Goal: Navigation & Orientation: Find specific page/section

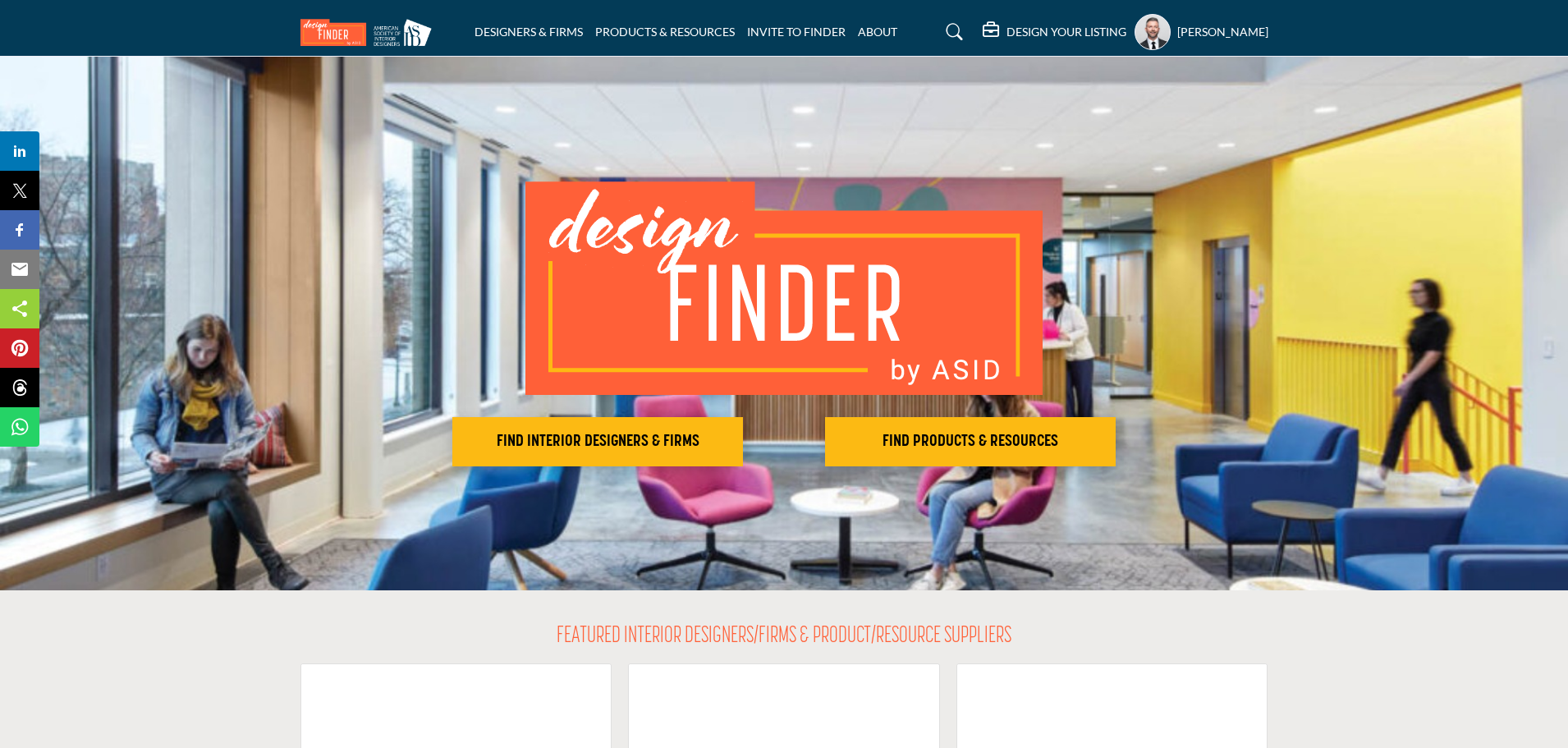
click at [1007, 33] on h5 "DESIGN YOUR LISTING" at bounding box center [1066, 31] width 120 height 14
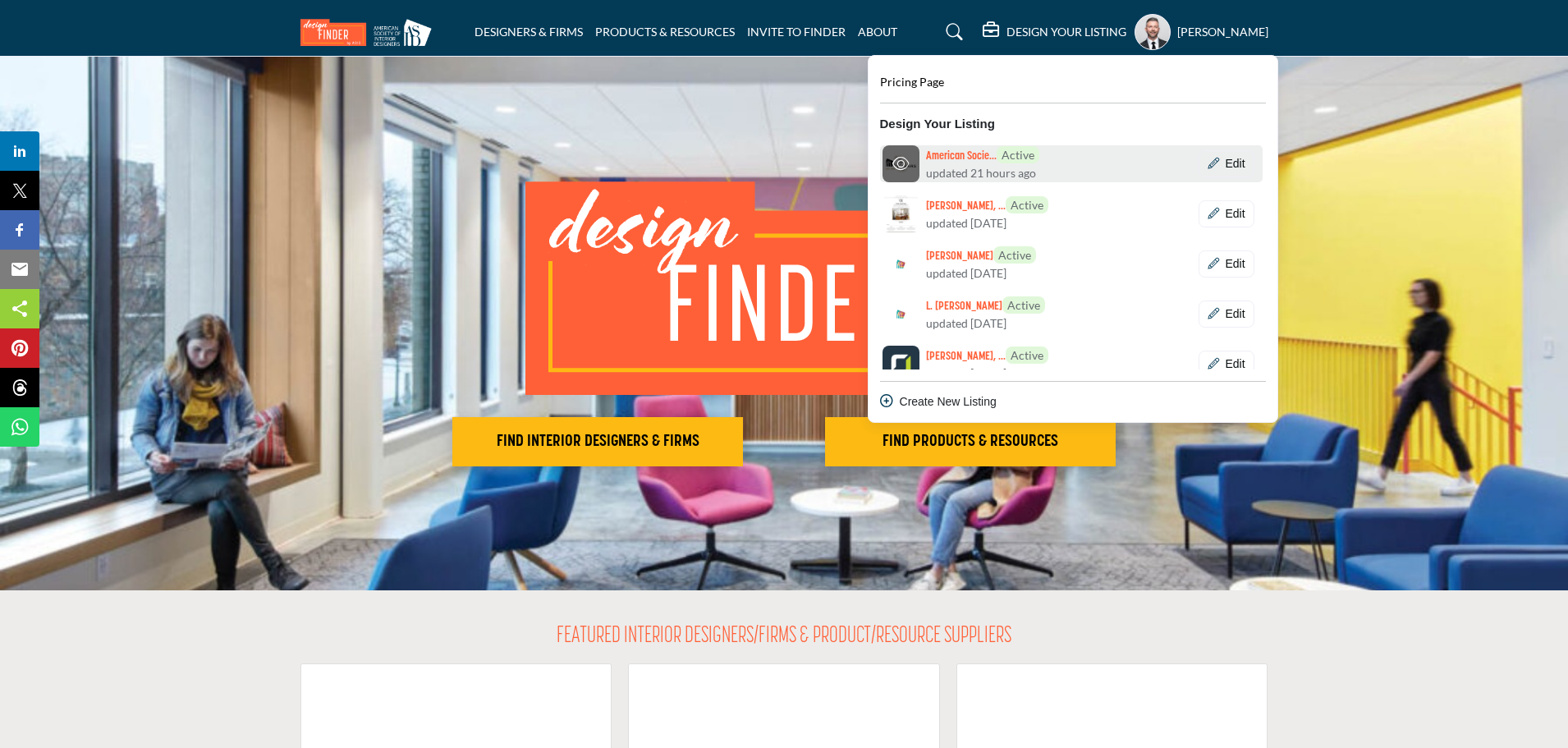
click at [926, 156] on h6 "American Socie... Active" at bounding box center [983, 154] width 114 height 18
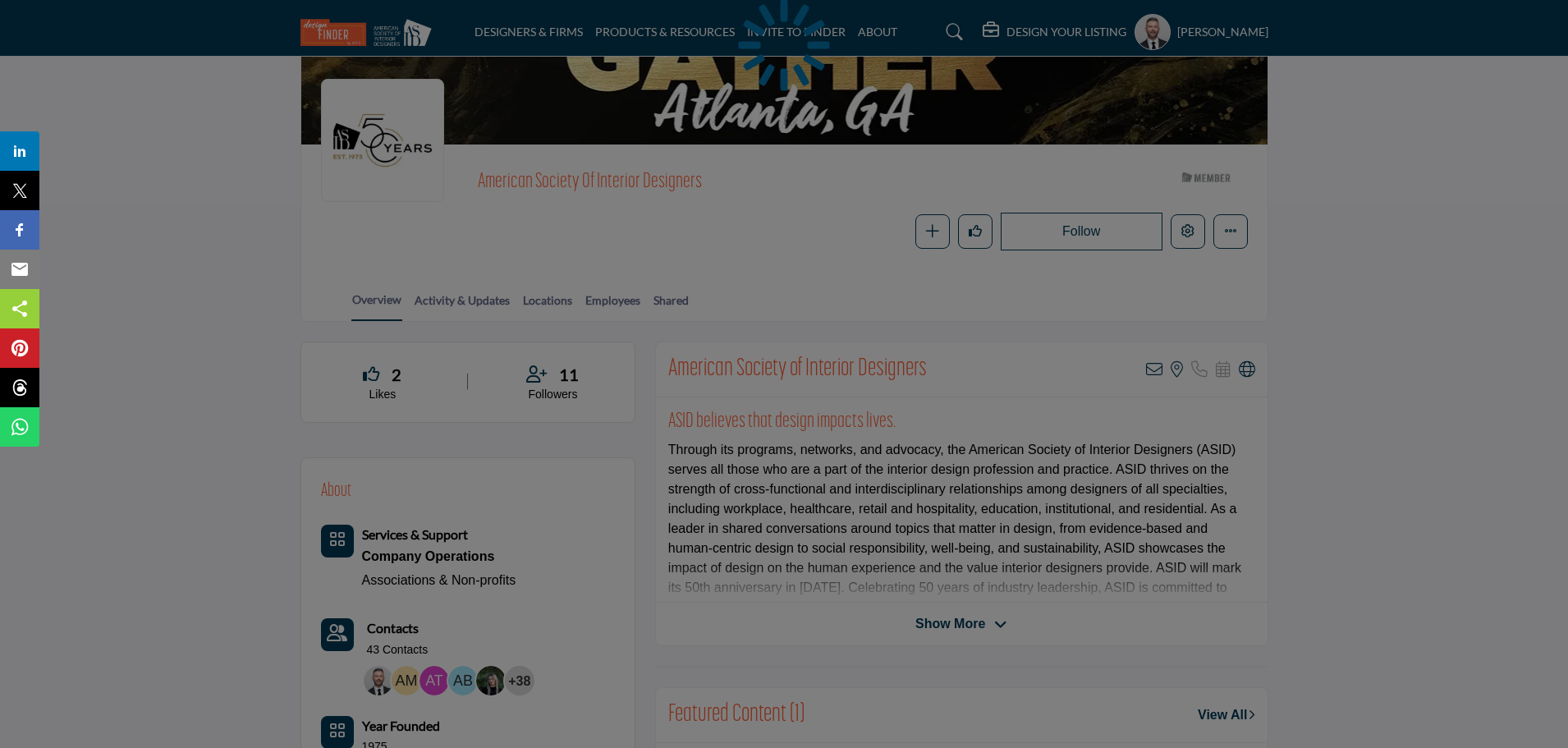
scroll to position [165, 0]
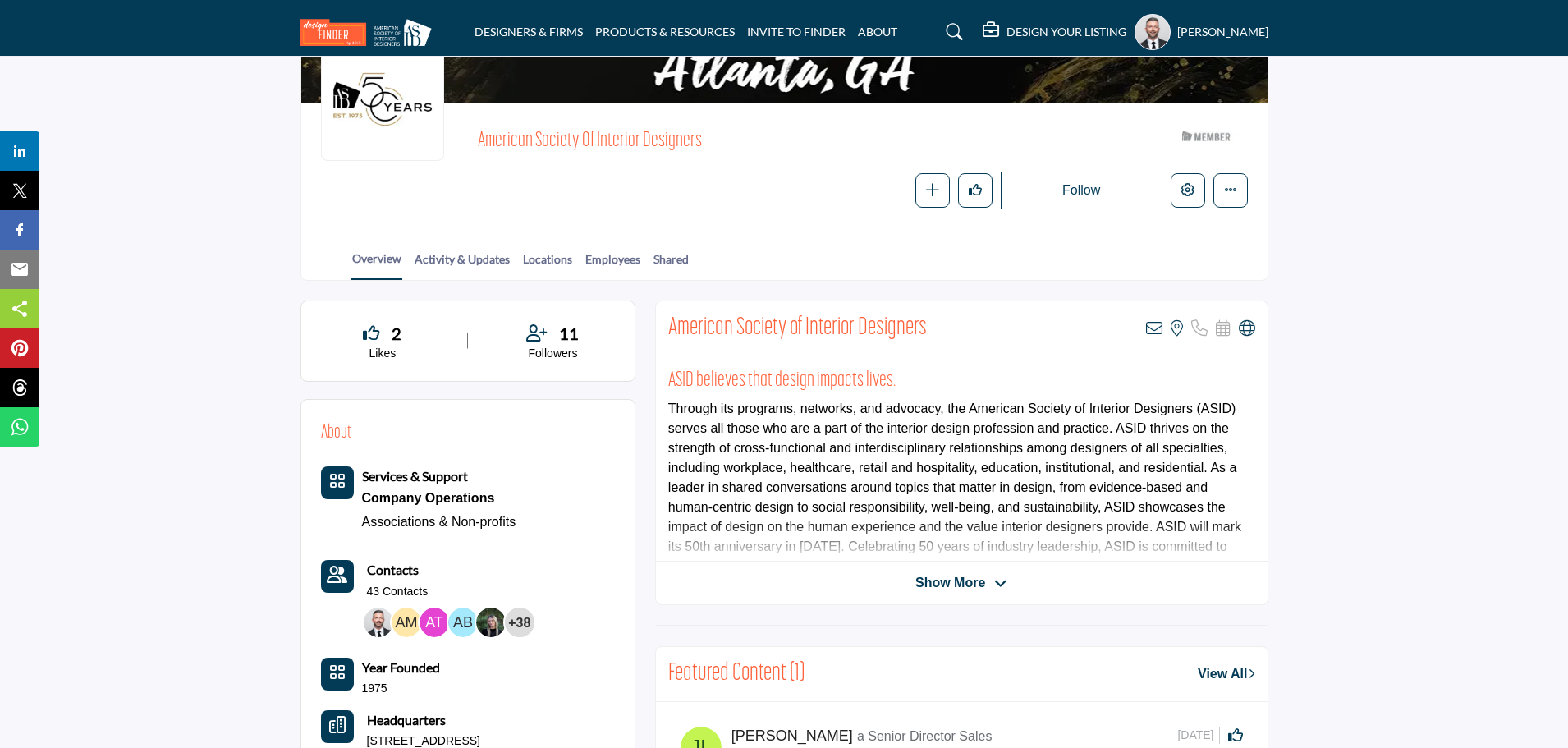
click at [971, 586] on span "Show More" at bounding box center [950, 583] width 70 height 20
